Goal: Task Accomplishment & Management: Complete application form

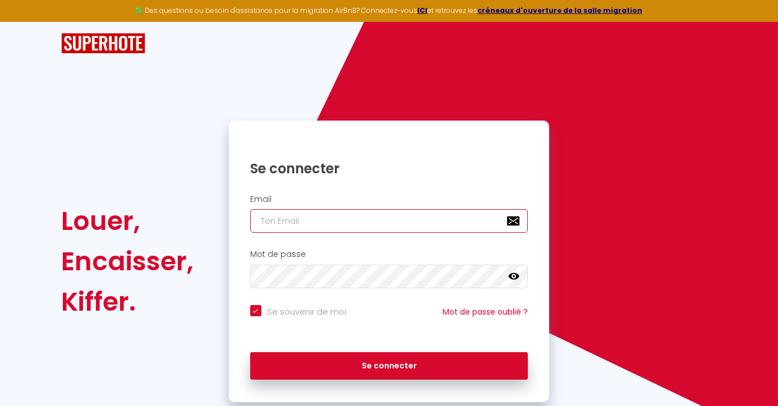
type input "[EMAIL_ADDRESS][DOMAIN_NAME]"
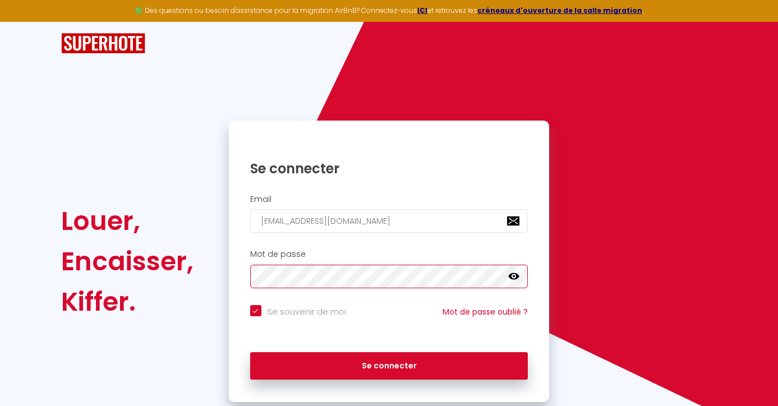
click at [389, 364] on button "Se connecter" at bounding box center [389, 366] width 278 height 28
checkbox input "true"
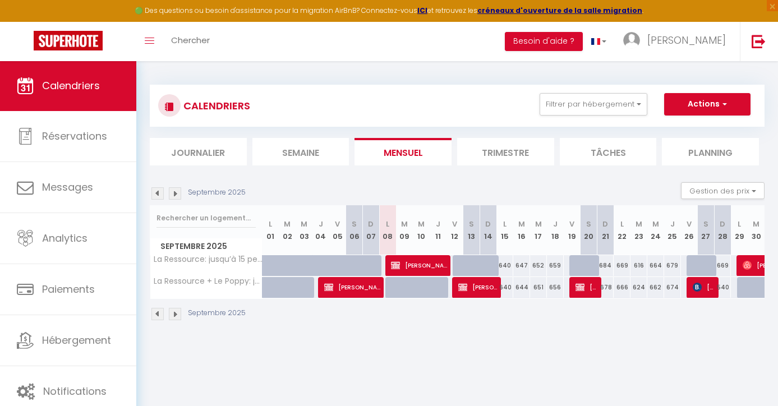
click at [413, 262] on span "[PERSON_NAME]" at bounding box center [419, 265] width 56 height 21
select select "OK"
select select "0"
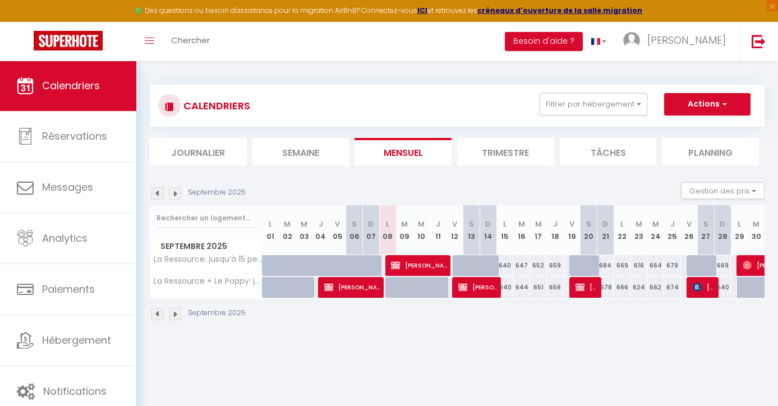
select select "1"
select select
select select "42706"
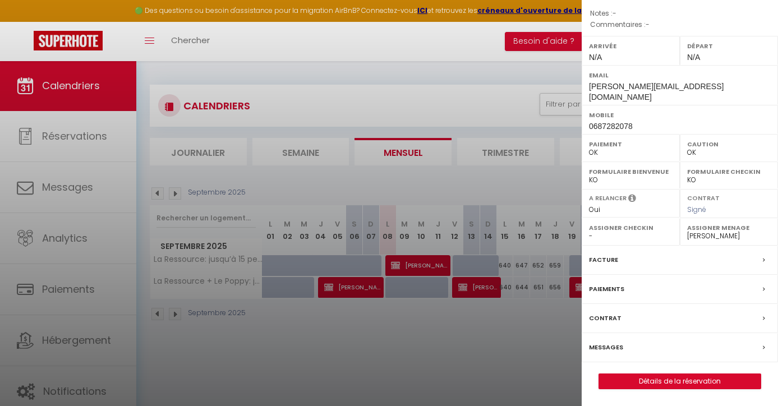
scroll to position [131, 0]
click at [628, 381] on link "Détails de la réservation" at bounding box center [680, 381] width 162 height 15
select select
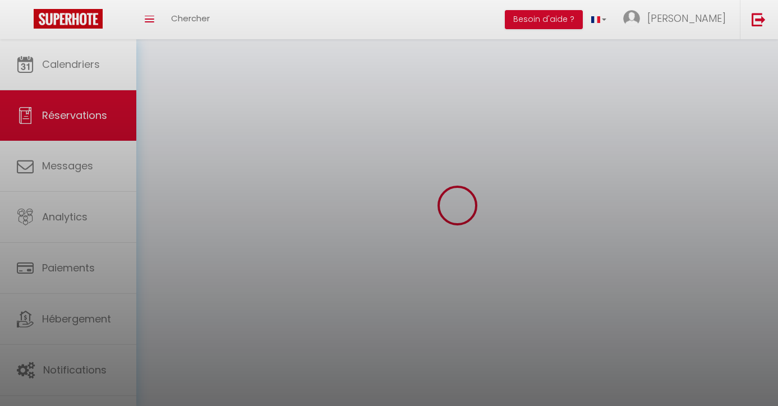
select select
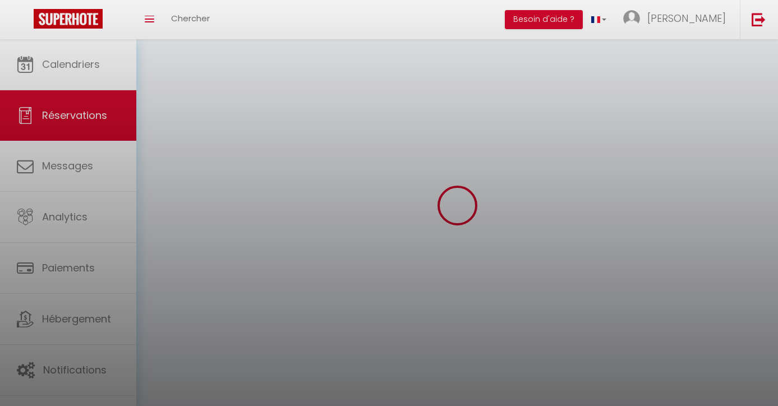
select select
checkbox input "false"
select select
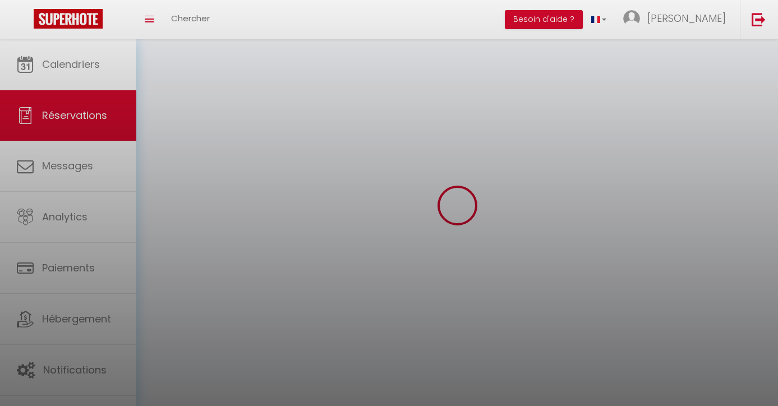
select select
checkbox input "false"
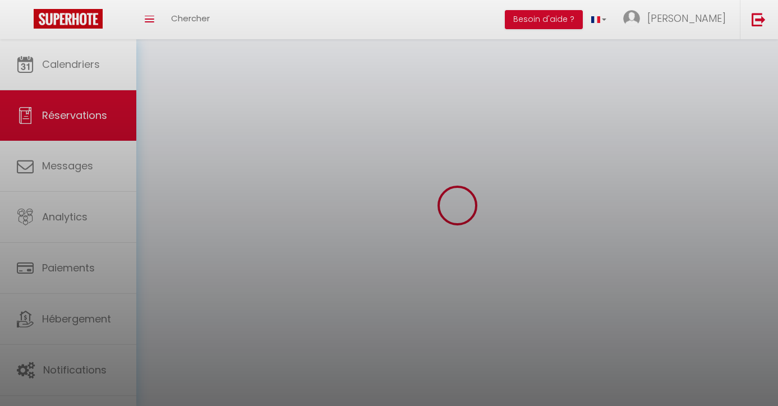
select select
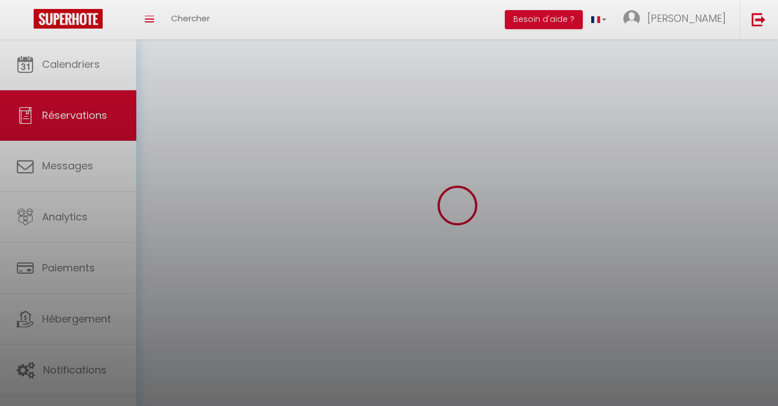
checkbox input "false"
select select
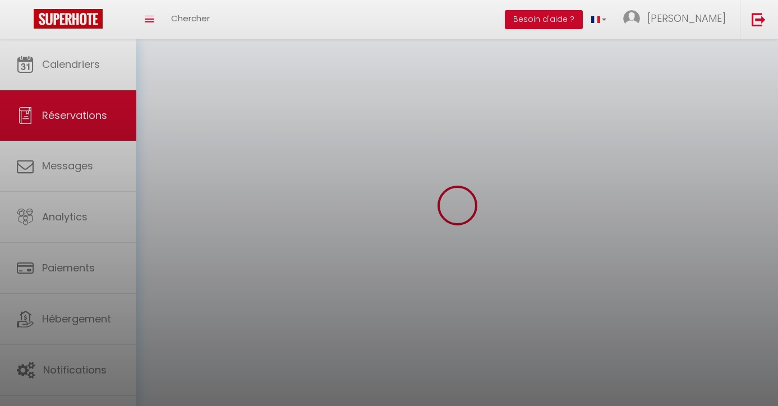
select select
checkbox input "false"
select select
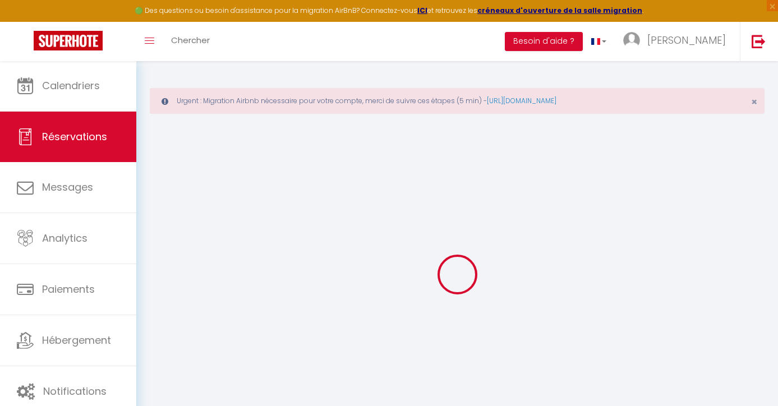
type input "[PERSON_NAME]"
type input "MABBOUX"
type input "[PERSON_NAME][EMAIL_ADDRESS][DOMAIN_NAME]"
type input "0687282078"
type input "01120"
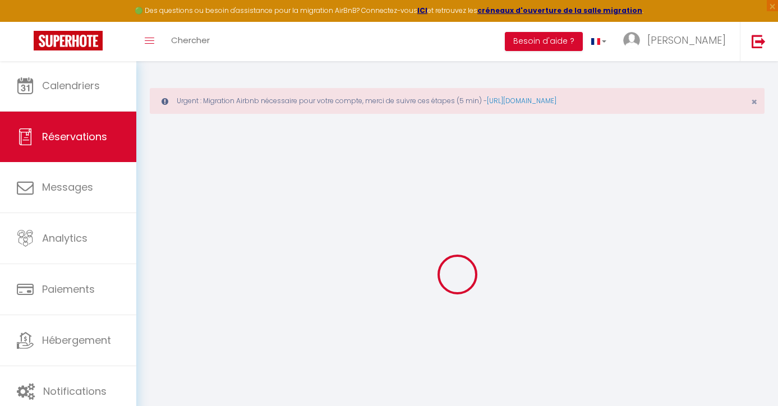
type input "15 coteau des AVOUX"
type input "Dagneux"
select select "FR"
select select "60484"
select select "1"
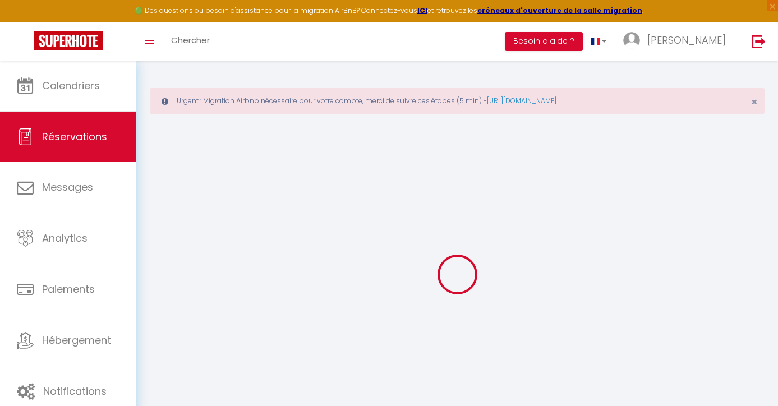
type input "Lun 08 Septembre 2025"
select select
type input "Ven 12 Septembre 2025"
select select
type input "13"
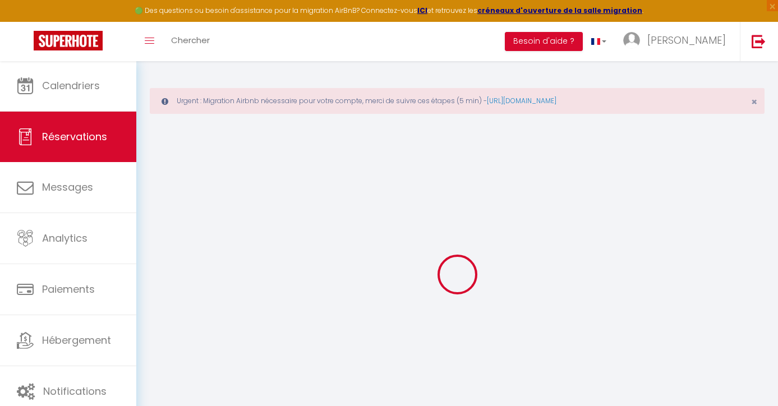
select select "12"
select select "15"
type input "2078"
checkbox input "false"
type input "0"
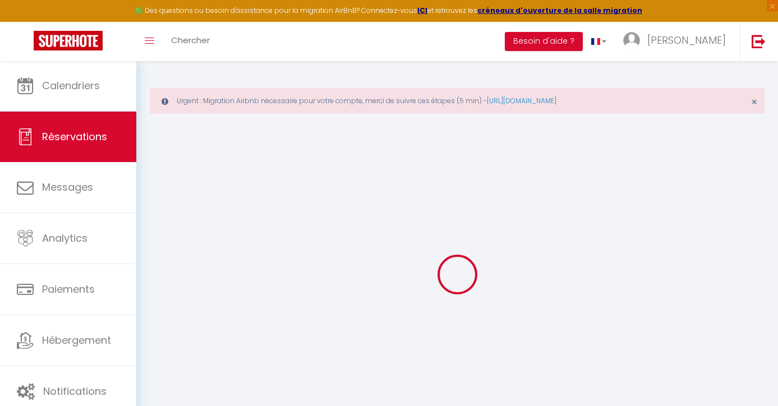
select select "69"
type input "0"
select index
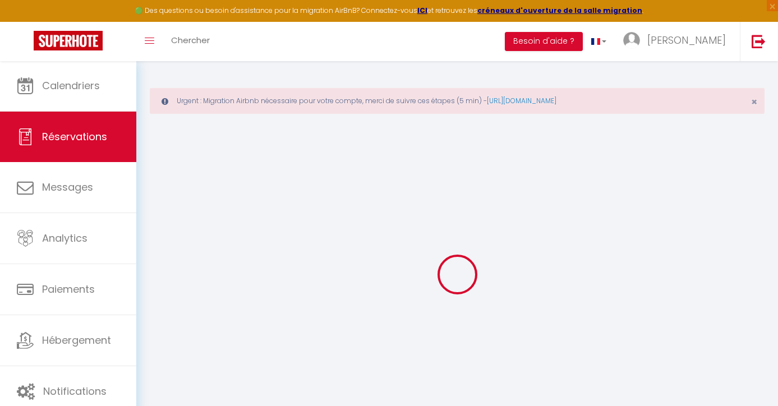
select index
select select
checkbox input "false"
select select
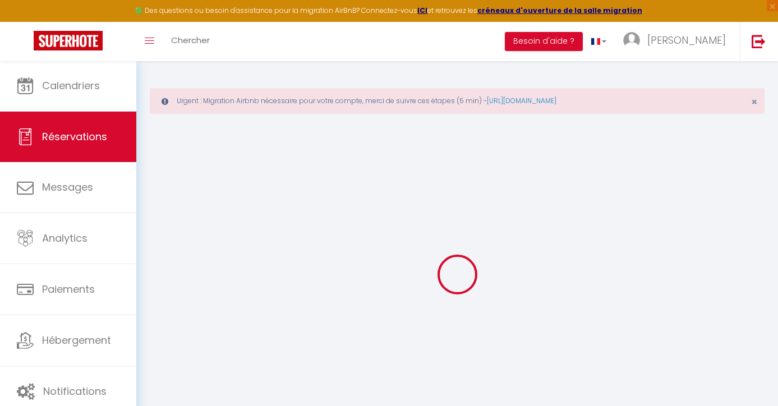
select select
checkbox input "false"
select index
select select
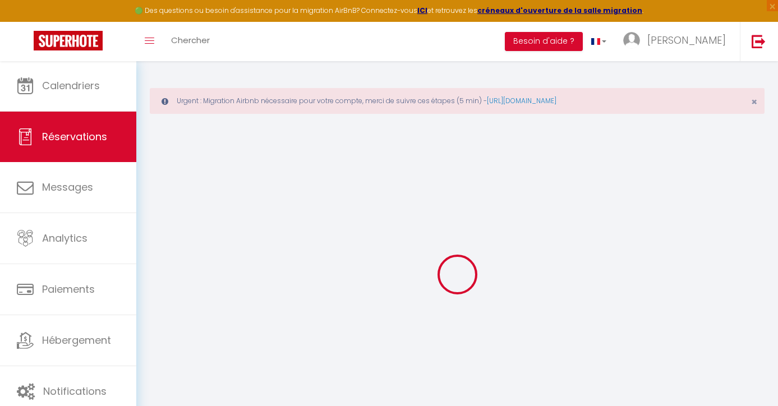
select select
checkbox input "false"
select index
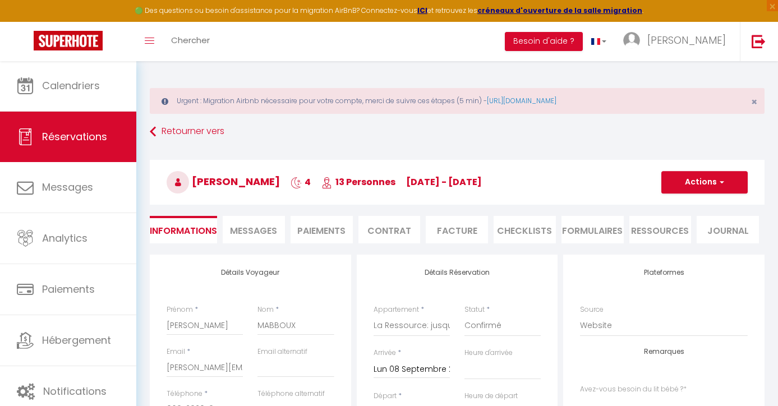
type input "250"
type input "45.76"
select select
checkbox input "false"
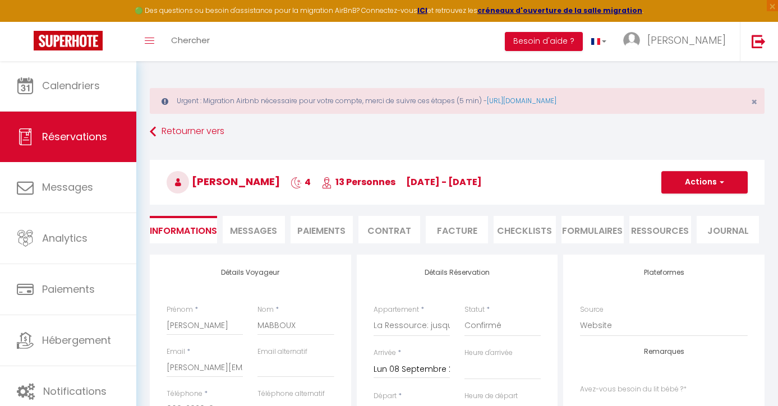
select index
checkbox input "false"
select index
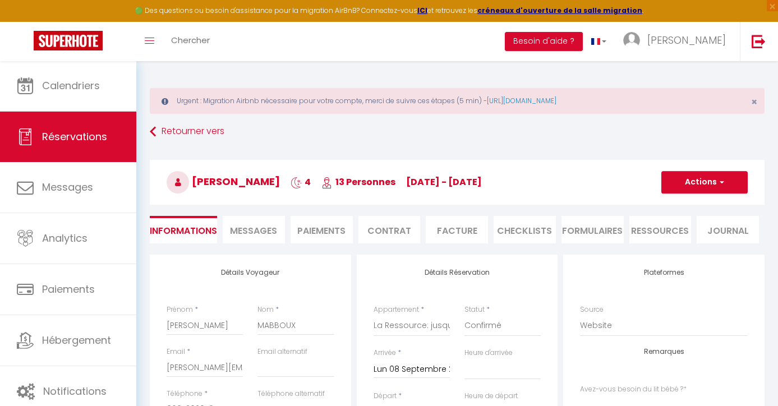
select select
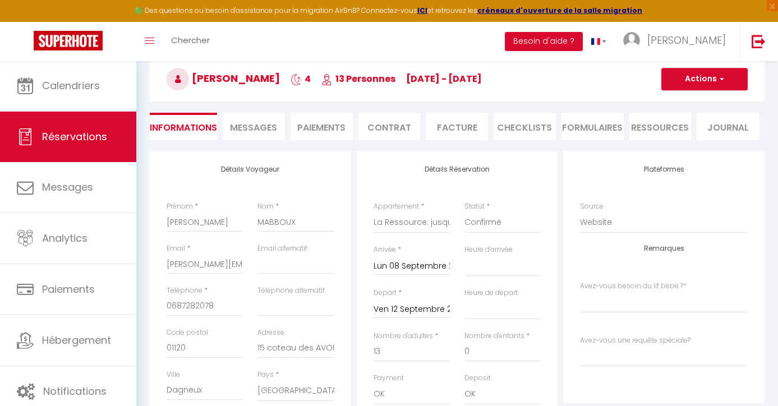
scroll to position [104, 0]
click at [247, 124] on span "Messages" at bounding box center [253, 126] width 47 height 13
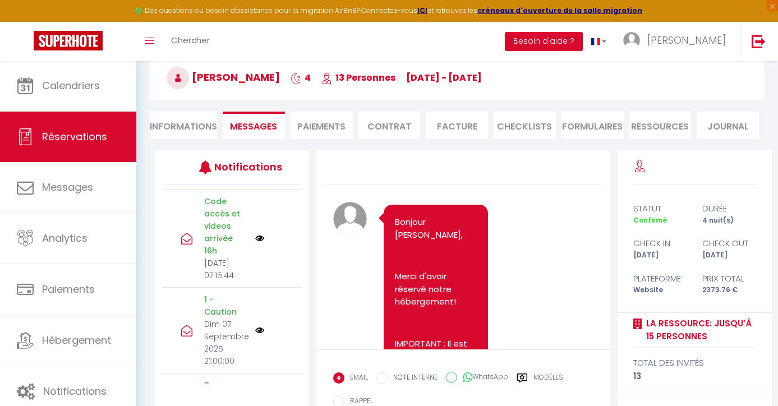
scroll to position [216, 0]
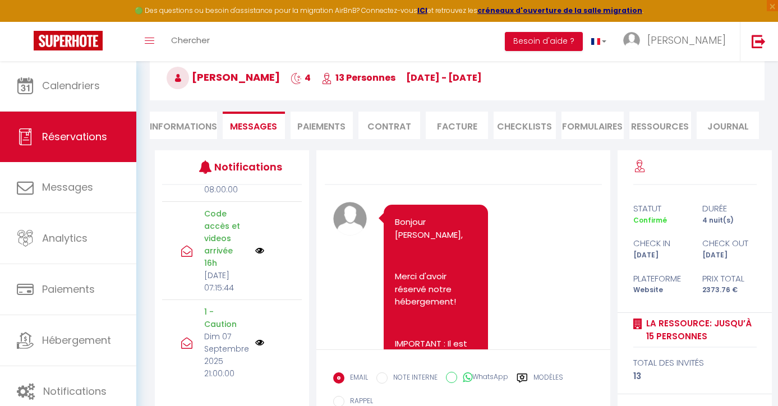
click at [260, 255] on img at bounding box center [259, 250] width 9 height 9
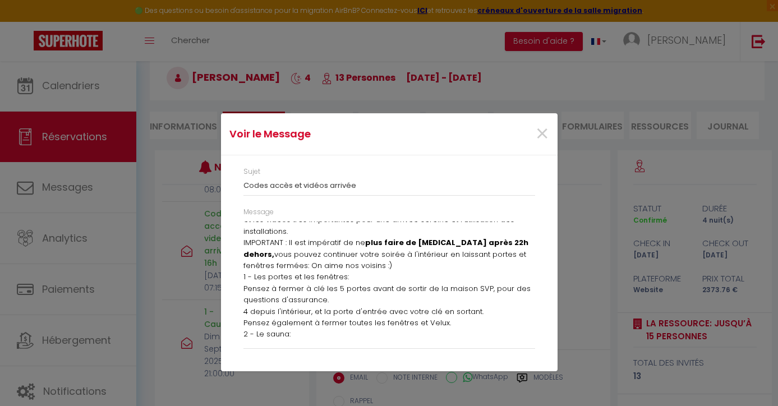
scroll to position [121, 0]
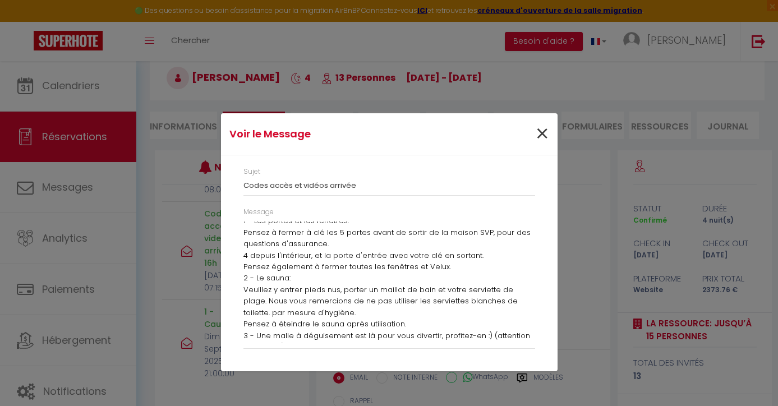
click at [542, 131] on span "×" at bounding box center [542, 134] width 14 height 34
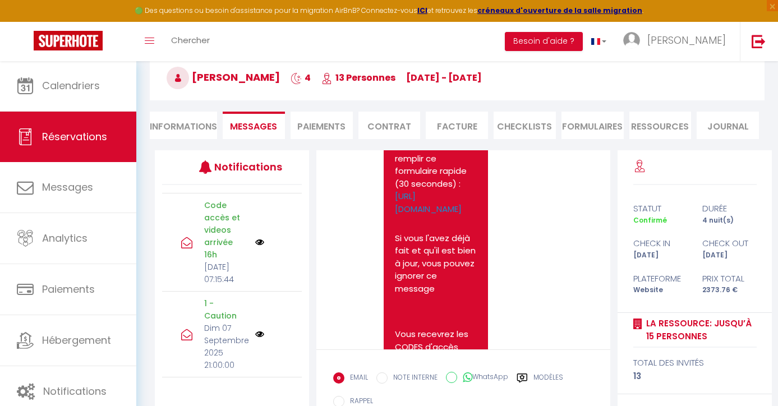
scroll to position [220, 0]
click at [260, 252] on img at bounding box center [259, 247] width 9 height 9
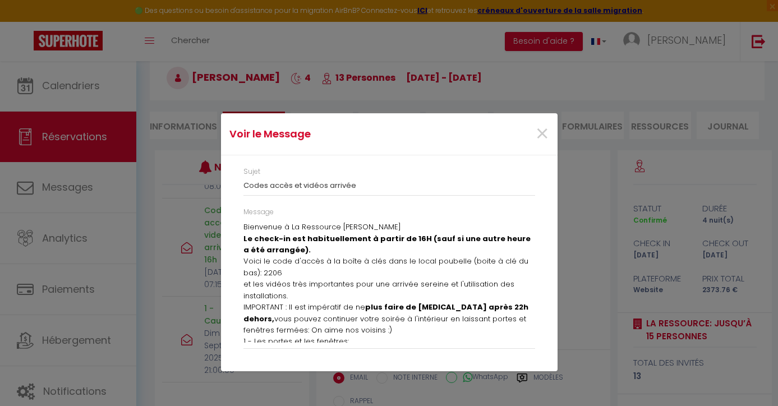
scroll to position [0, 0]
click at [541, 131] on span "×" at bounding box center [542, 134] width 14 height 34
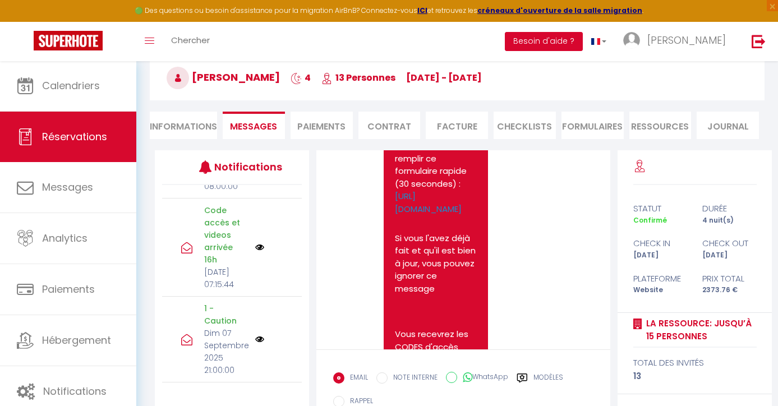
click at [583, 42] on button "Besoin d'aide ?" at bounding box center [544, 41] width 78 height 19
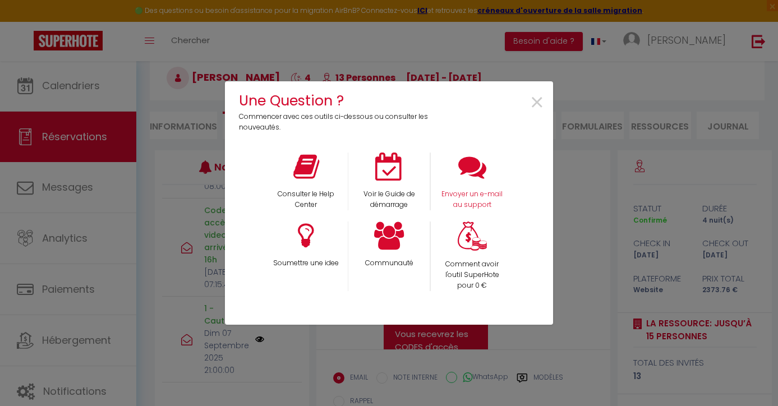
click at [483, 173] on icon at bounding box center [472, 167] width 28 height 28
